Goal: Information Seeking & Learning: Learn about a topic

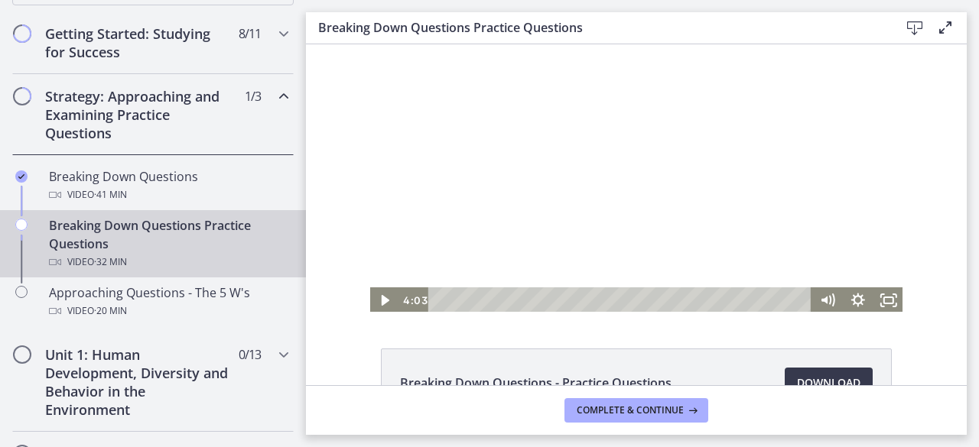
click at [645, 203] on div at bounding box center [636, 178] width 535 height 269
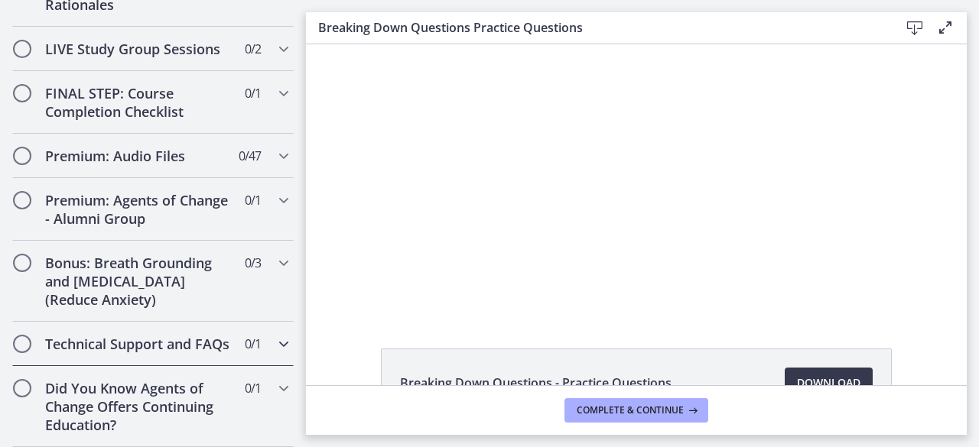
click at [20, 336] on div "Technical Support and FAQs 0 / 1 Completed" at bounding box center [152, 344] width 281 height 44
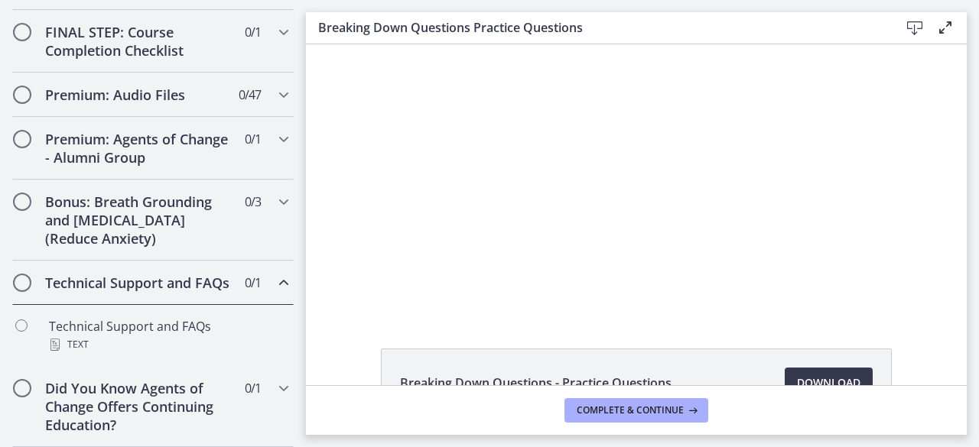
scroll to position [938, 0]
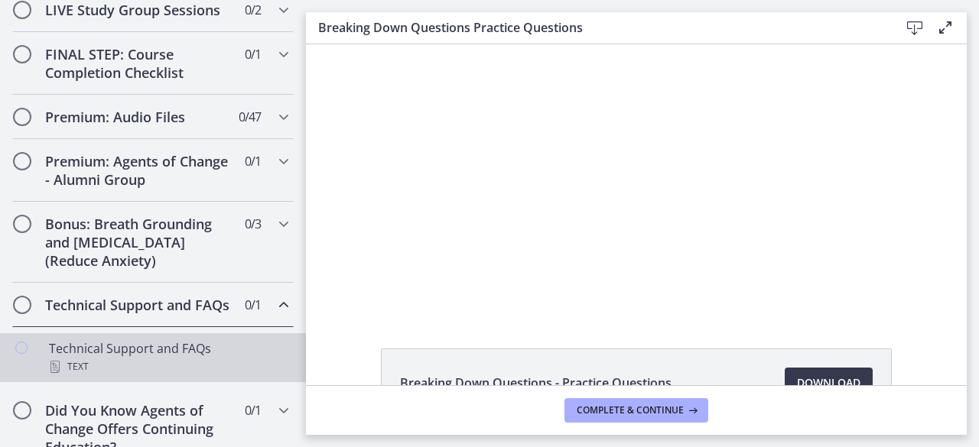
click at [22, 354] on icon "Chapters" at bounding box center [21, 348] width 12 height 12
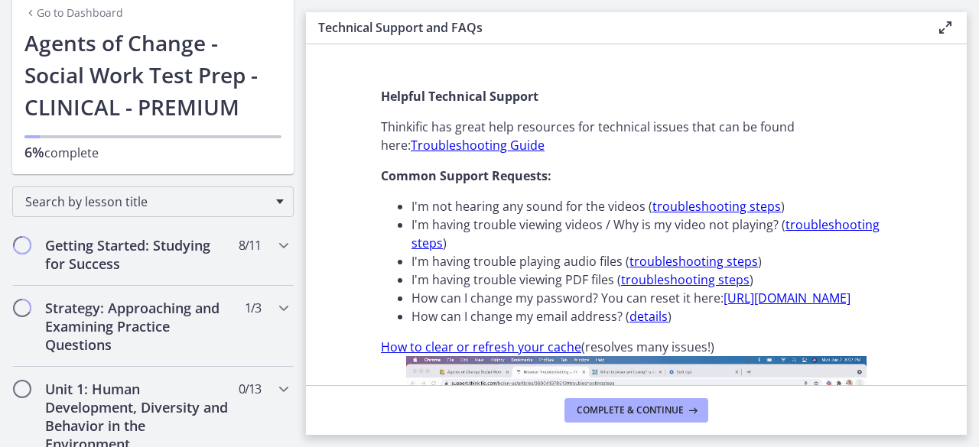
scroll to position [78, 0]
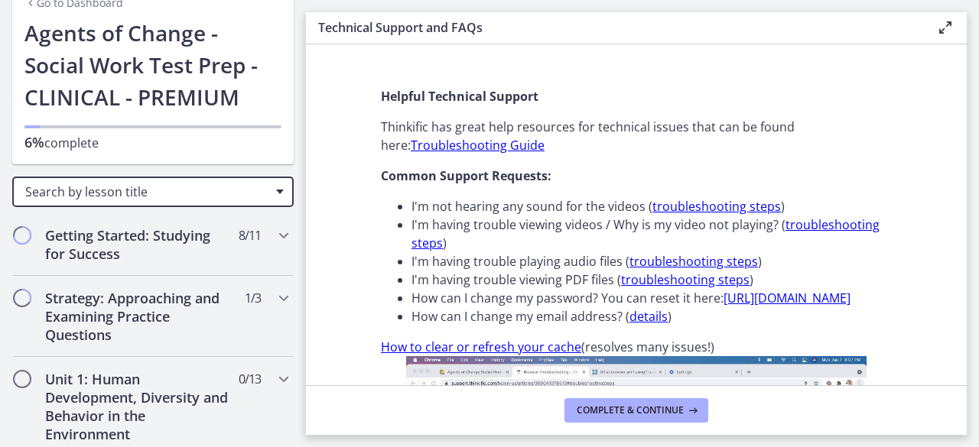
click at [43, 204] on div "Search by lesson title" at bounding box center [152, 192] width 281 height 31
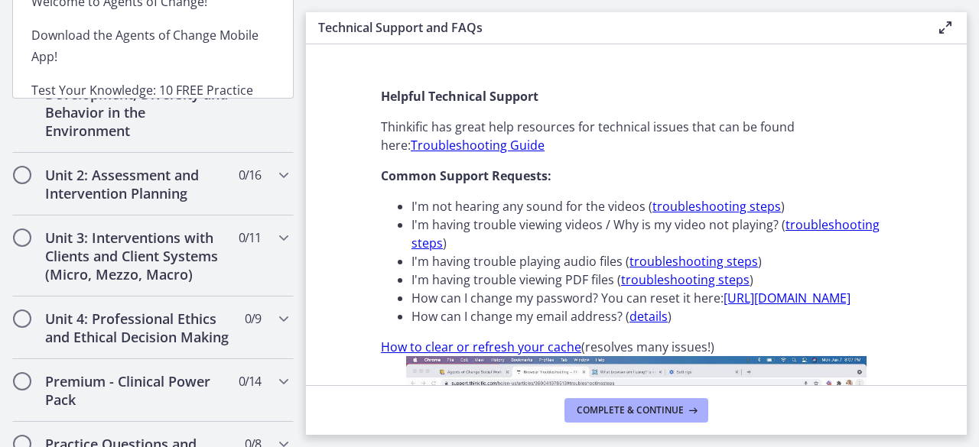
scroll to position [385, 0]
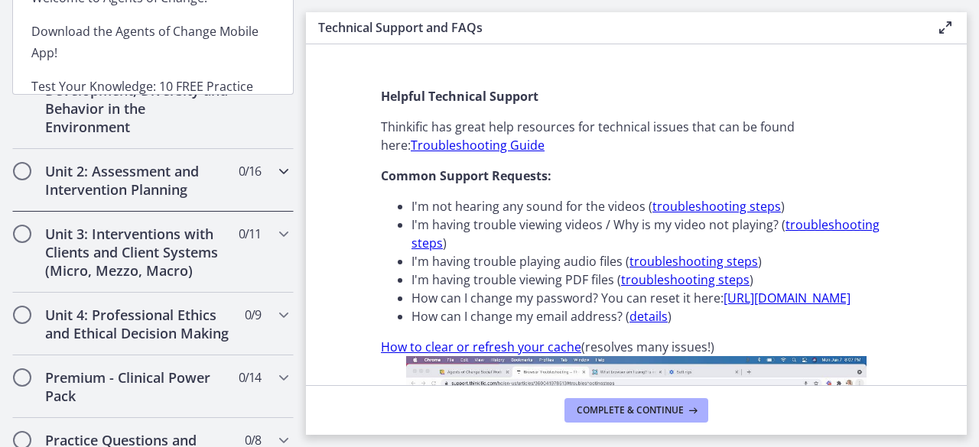
click at [28, 180] on div "Unit 2: Assessment and Intervention Planning 0 / 16 Completed" at bounding box center [152, 180] width 281 height 63
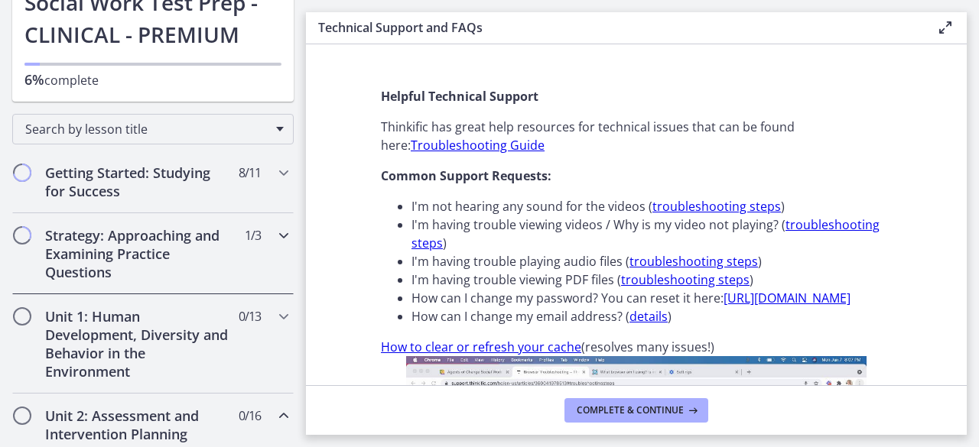
click at [43, 239] on div "Strategy: Approaching and Examining Practice Questions 1 / 3 Completed" at bounding box center [152, 253] width 281 height 81
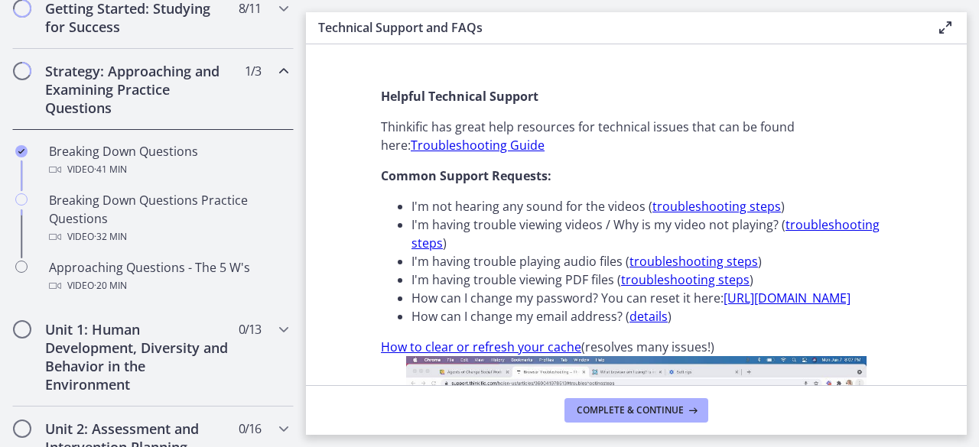
scroll to position [311, 0]
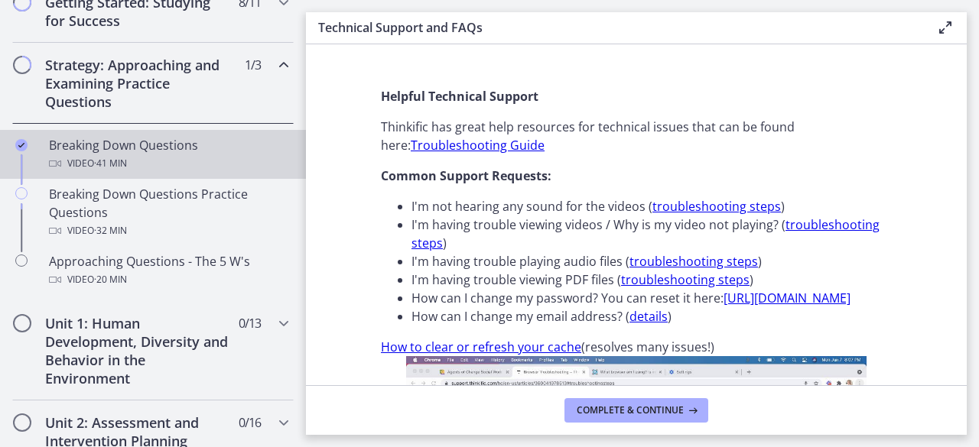
click at [73, 154] on div "Video · 41 min" at bounding box center [168, 163] width 239 height 18
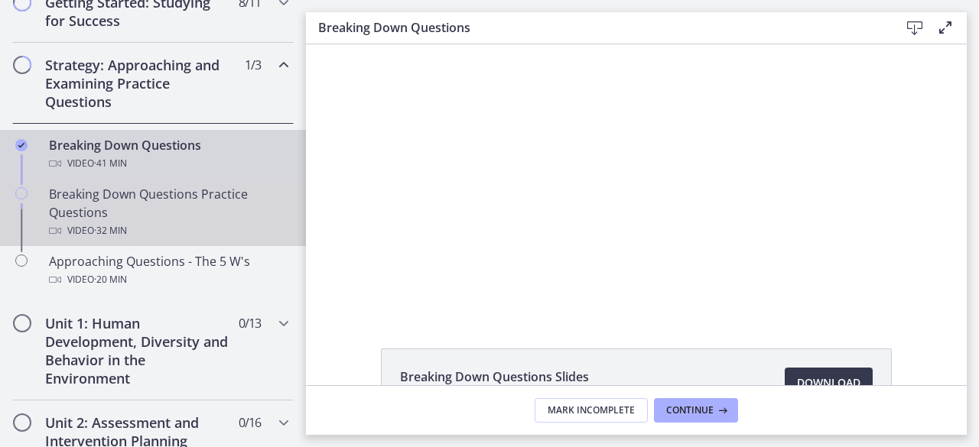
click at [48, 197] on link "Breaking Down Questions Practice Questions Video · 32 min" at bounding box center [153, 212] width 306 height 67
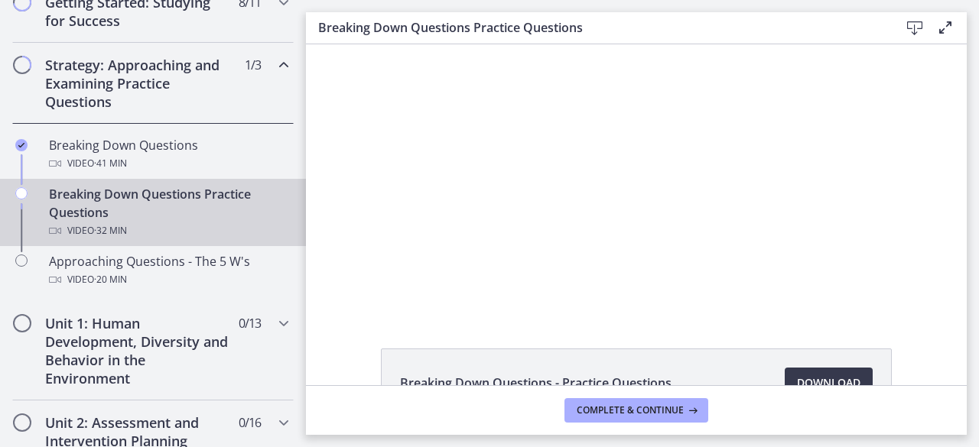
click at [823, 229] on div at bounding box center [636, 178] width 535 height 269
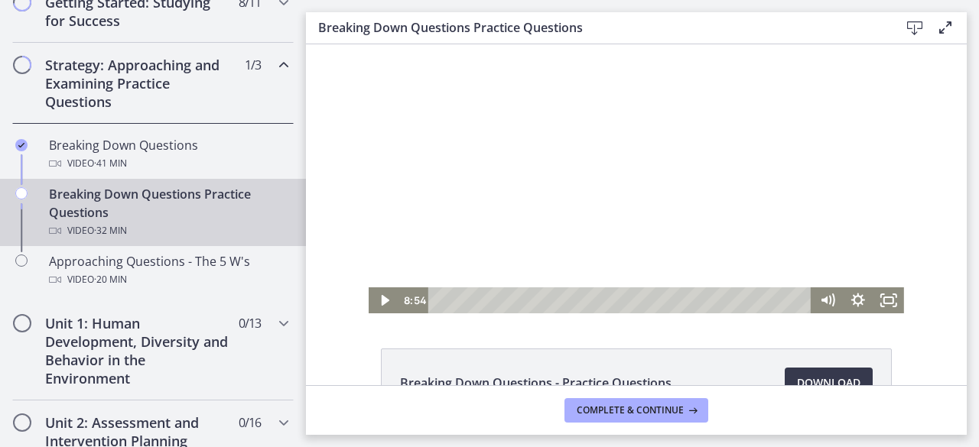
click at [811, 173] on div at bounding box center [636, 178] width 535 height 269
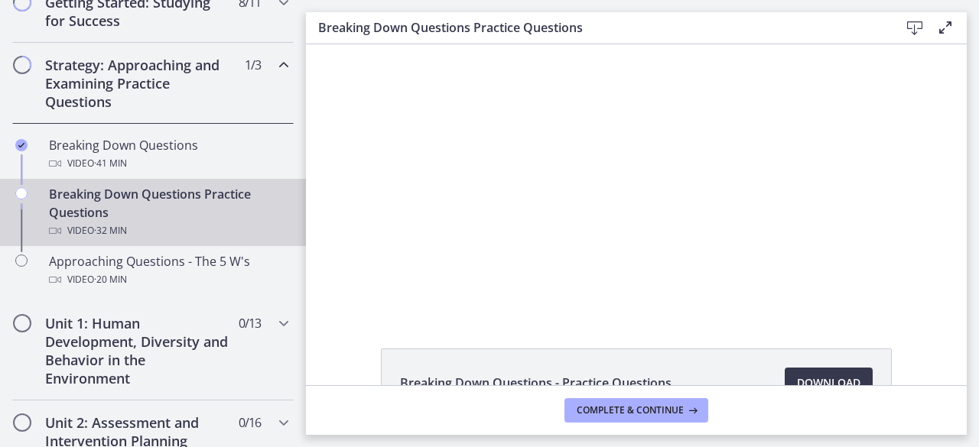
click at [583, 211] on div at bounding box center [636, 178] width 535 height 269
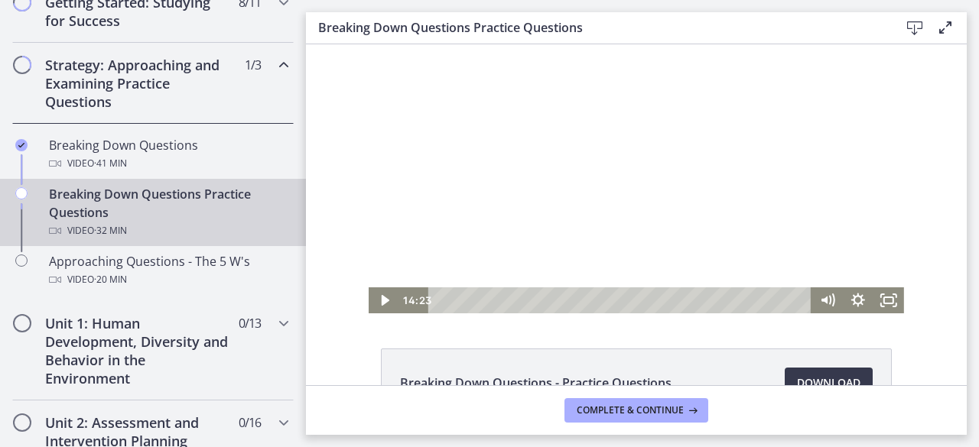
click at [621, 174] on div at bounding box center [636, 178] width 535 height 269
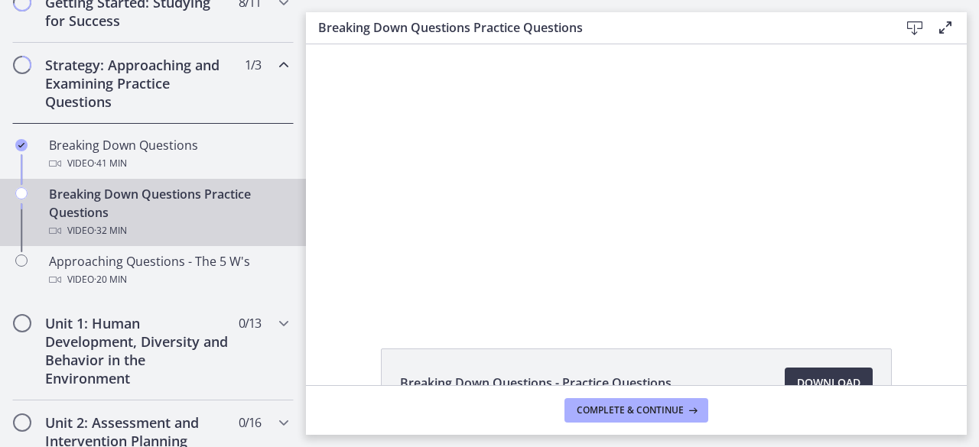
click at [808, 204] on div at bounding box center [636, 178] width 535 height 269
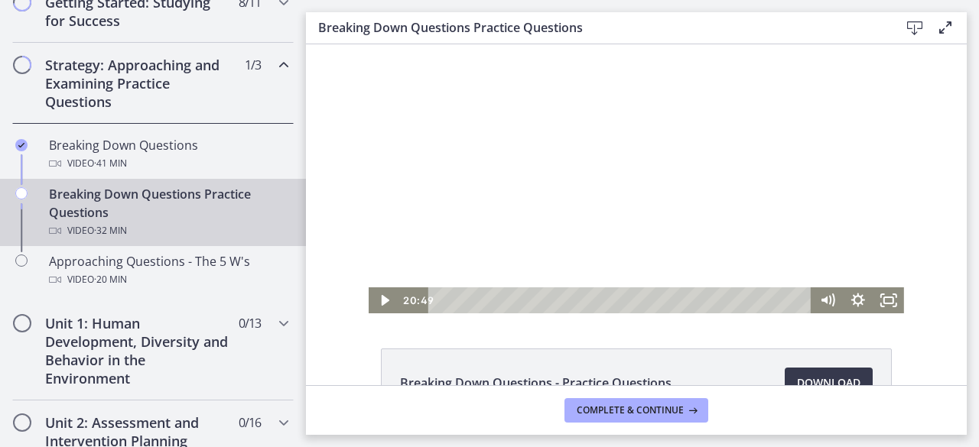
click at [810, 175] on div at bounding box center [636, 178] width 535 height 269
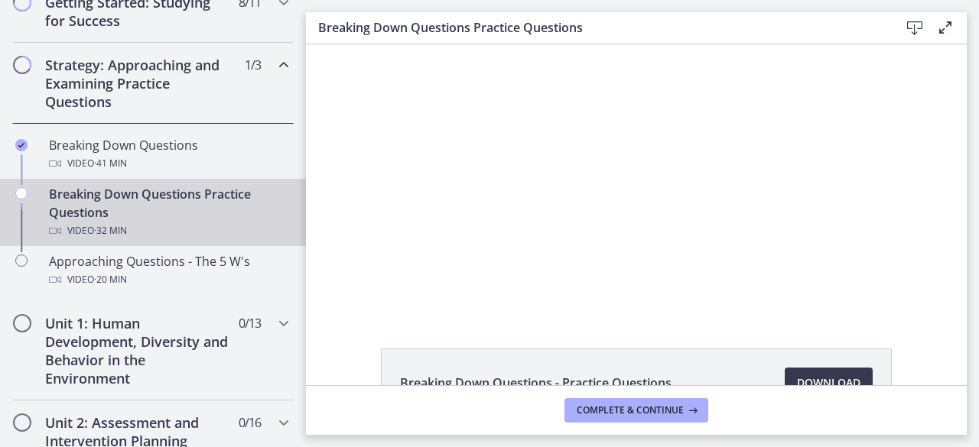
click at [658, 198] on div at bounding box center [636, 178] width 535 height 269
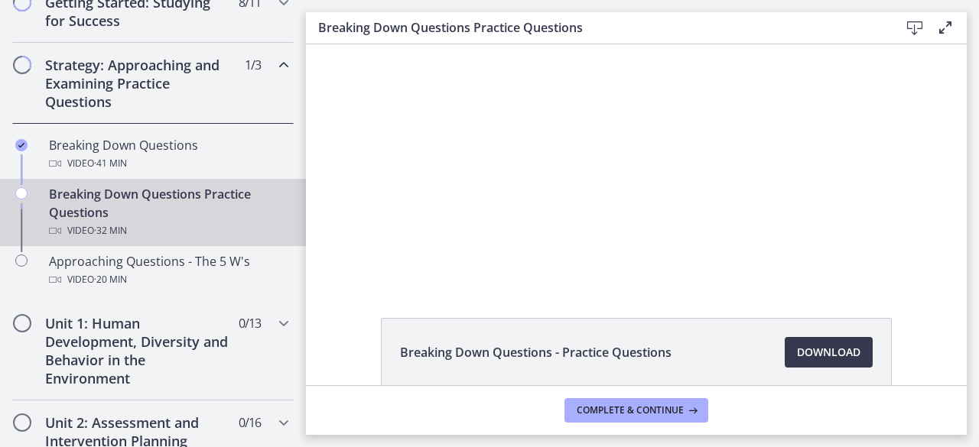
scroll to position [31, 0]
click at [662, 202] on div at bounding box center [636, 147] width 535 height 269
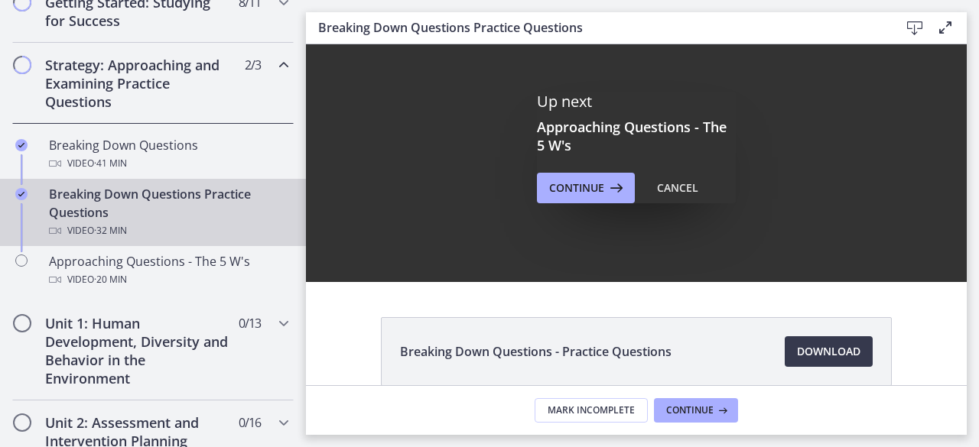
scroll to position [0, 0]
click at [572, 190] on span "Continue" at bounding box center [576, 188] width 55 height 18
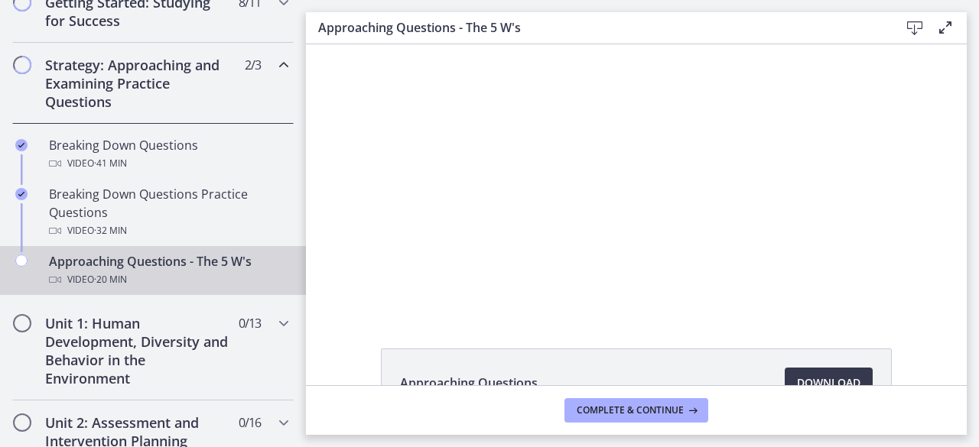
click at [630, 144] on div at bounding box center [636, 178] width 479 height 269
click at [562, 194] on div at bounding box center [636, 178] width 479 height 269
click at [588, 156] on div at bounding box center [636, 178] width 479 height 269
